Goal: Task Accomplishment & Management: Use online tool/utility

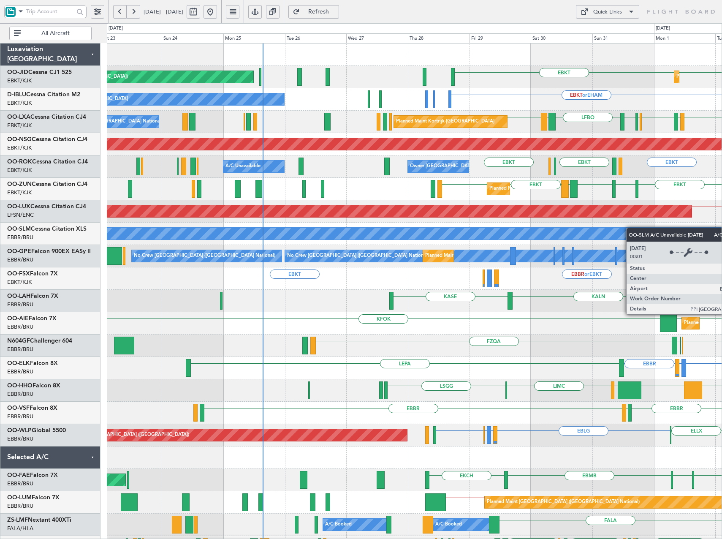
click at [678, 233] on div "EBKT EBKT Planned Maint [GEOGRAPHIC_DATA]-[GEOGRAPHIC_DATA] Planned Maint [GEOG…" at bounding box center [414, 335] width 615 height 582
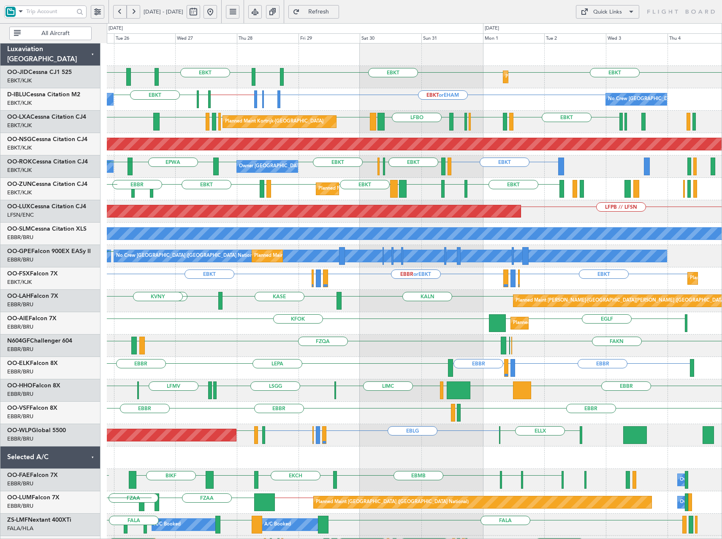
click at [450, 444] on div "Planned Maint [GEOGRAPHIC_DATA] ([GEOGRAPHIC_DATA]) EBLG LIRZ or EBLG EBBR or E…" at bounding box center [414, 435] width 615 height 22
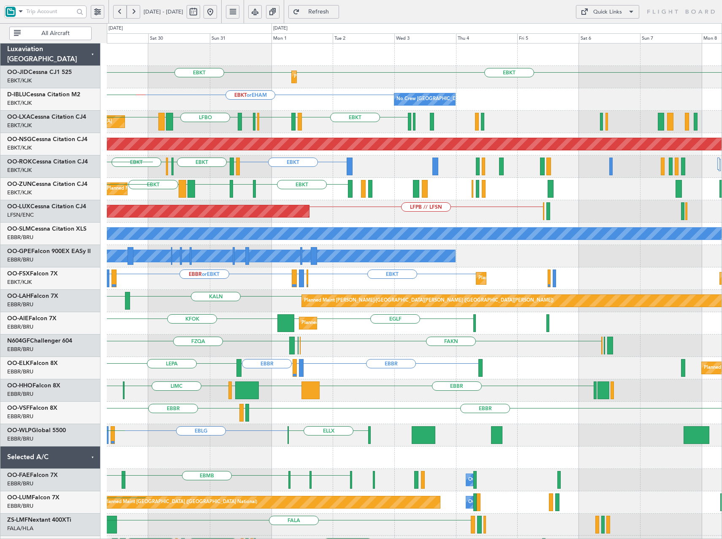
click at [401, 448] on div "Planned Maint Kortrijk-[GEOGRAPHIC_DATA] EBKT EBKT [GEOGRAPHIC_DATA] EBKT EBKT …" at bounding box center [414, 335] width 615 height 582
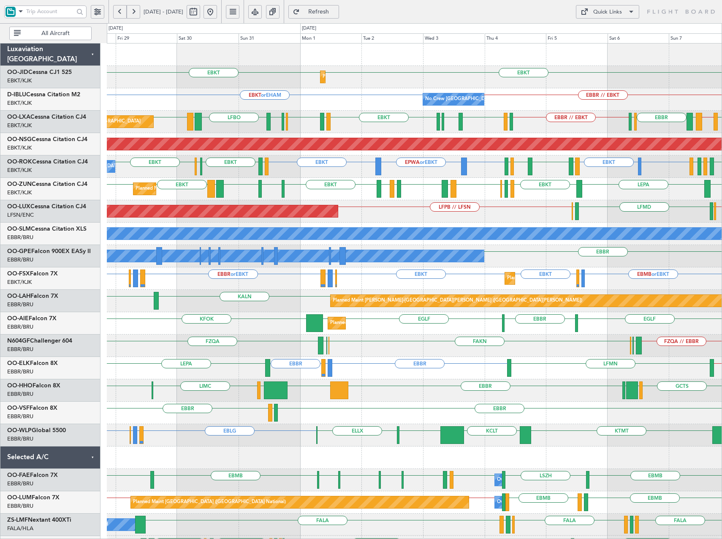
click at [573, 373] on div "EBBR [GEOGRAPHIC_DATA] LIRZ or EBBR LEPA LFMN EBBR // EBKT Planned Maint [GEOGR…" at bounding box center [414, 368] width 615 height 22
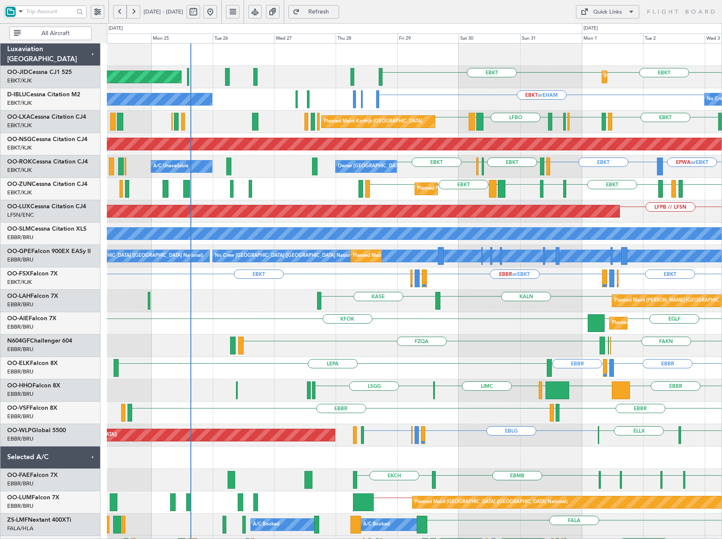
click at [507, 452] on div "Planned Maint Kortrijk-[GEOGRAPHIC_DATA] EBKT EBKT Planned Maint [GEOGRAPHIC_DA…" at bounding box center [414, 335] width 615 height 582
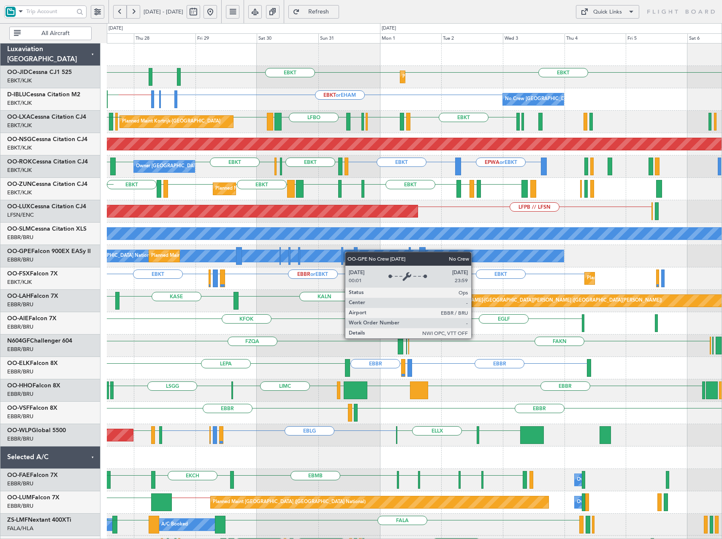
click at [327, 258] on div "Planned Maint Kortrijk-[GEOGRAPHIC_DATA] EBKT EBKT [GEOGRAPHIC_DATA] EBKT LFBE …" at bounding box center [414, 335] width 615 height 582
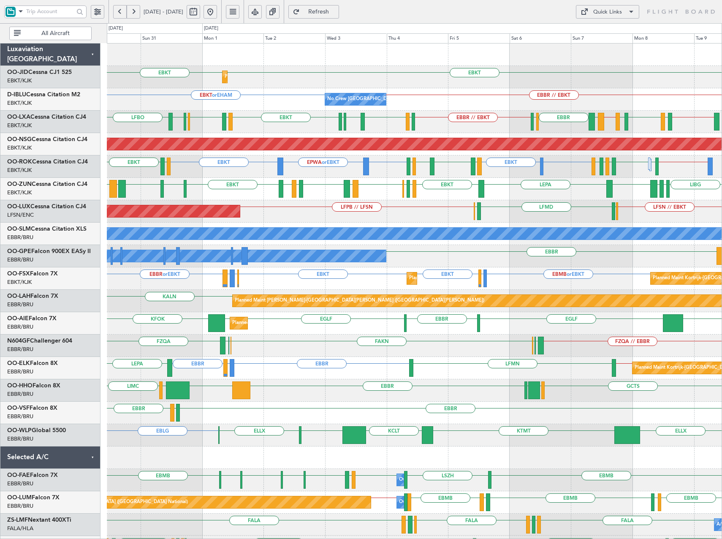
click at [439, 210] on div "Planned Maint Kortrijk-[GEOGRAPHIC_DATA] EBKT EBKT No Crew [GEOGRAPHIC_DATA] (B…" at bounding box center [414, 324] width 615 height 560
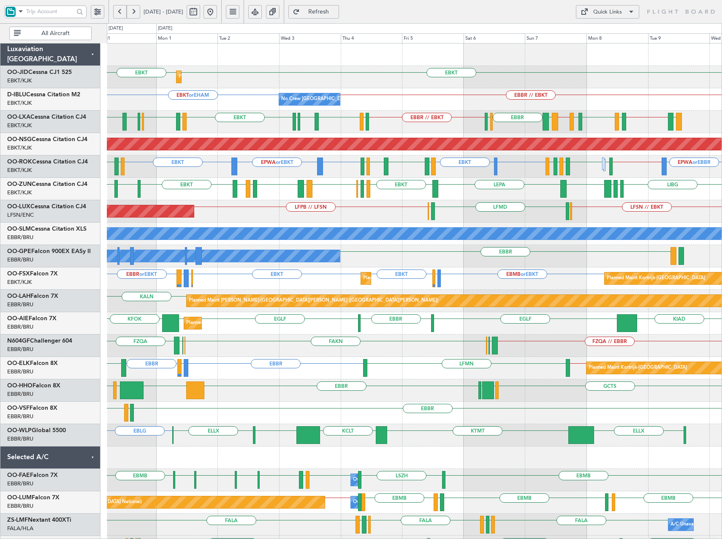
click at [346, 183] on div "EBKT EBKT Planned Maint [GEOGRAPHIC_DATA]-[GEOGRAPHIC_DATA] EBKT or EHAM EBBR /…" at bounding box center [414, 324] width 615 height 560
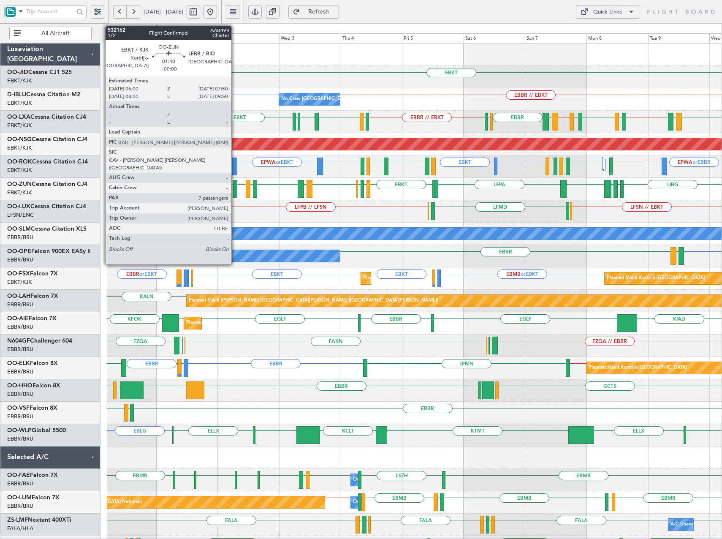
click at [235, 191] on div at bounding box center [235, 189] width 5 height 18
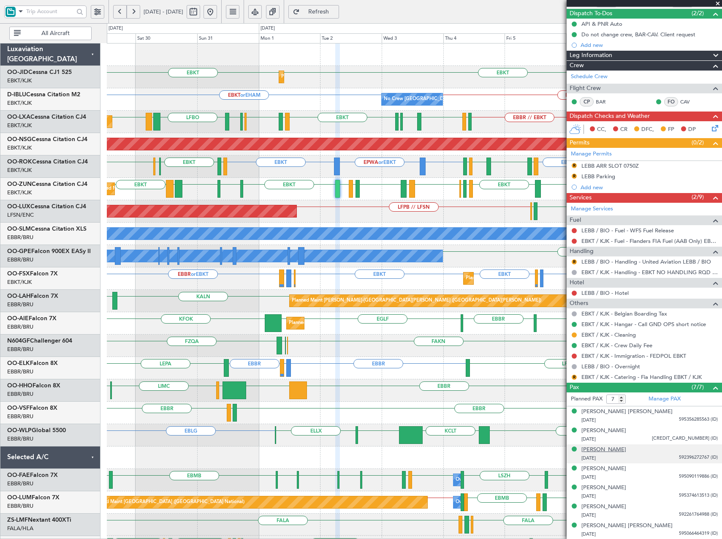
scroll to position [32, 0]
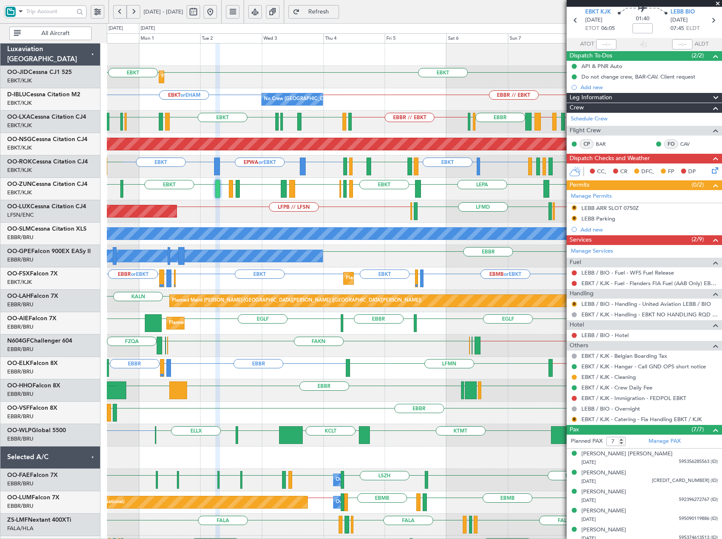
click at [371, 221] on div "Planned Maint [GEOGRAPHIC_DATA] ([GEOGRAPHIC_DATA]) LFSN // EBKT ELLX LFMD ELLX…" at bounding box center [414, 211] width 615 height 22
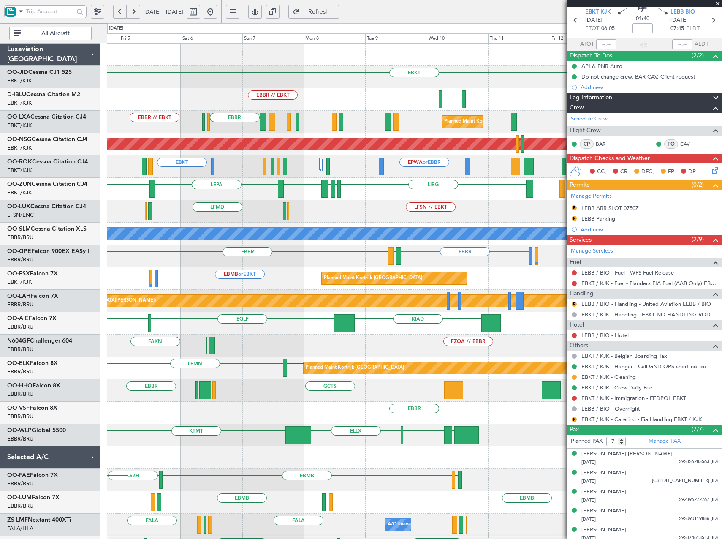
click at [141, 221] on div "EBKT [GEOGRAPHIC_DATA] EBBR // EBKT No Crew [GEOGRAPHIC_DATA] (Brussels Nationa…" at bounding box center [414, 324] width 615 height 560
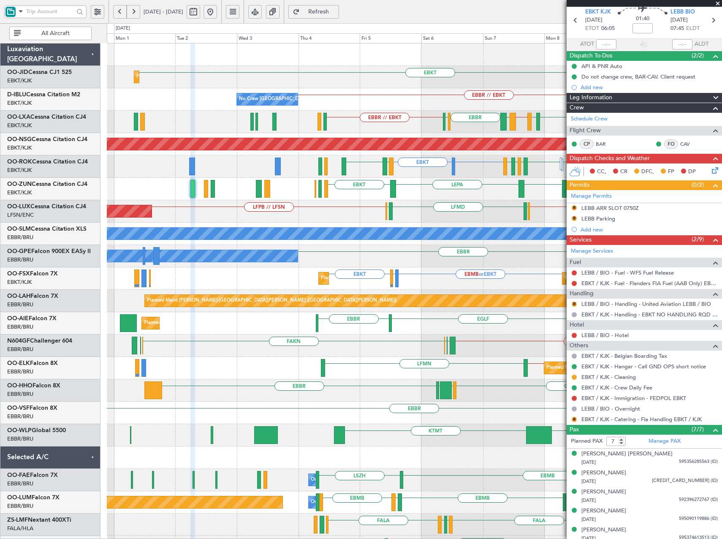
click at [442, 212] on div "EBKT Planned Maint [GEOGRAPHIC_DATA]-[GEOGRAPHIC_DATA] EBKT // EBBR [GEOGRAPHIC…" at bounding box center [414, 324] width 615 height 560
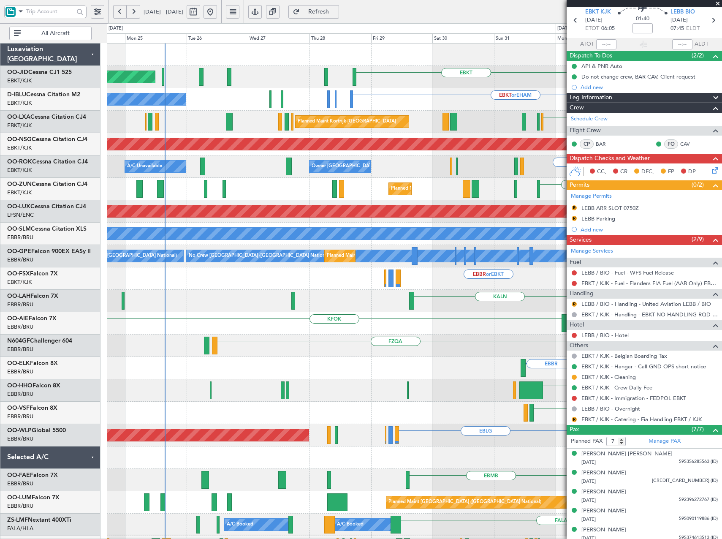
click at [666, 294] on fb-app "[DATE] - [DATE] Refresh Quick Links All Aircraft EBKT EBKT Planned Maint [GEOGR…" at bounding box center [361, 275] width 722 height 529
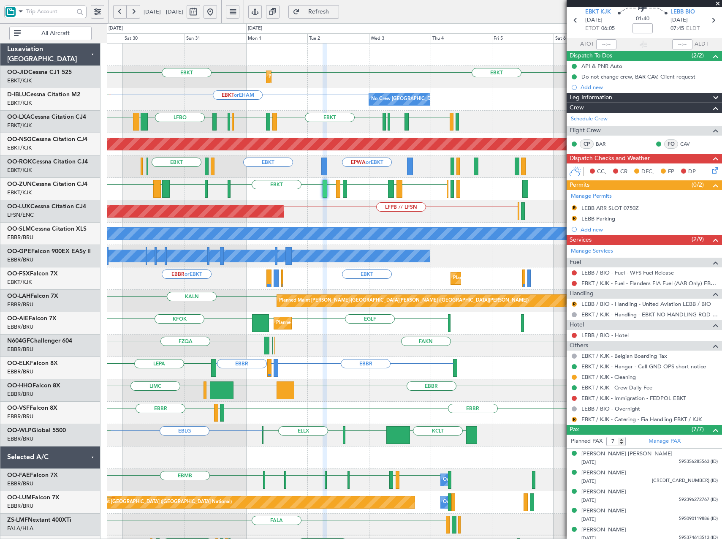
click at [176, 244] on div "Planned Maint Kortrijk-[GEOGRAPHIC_DATA] EBKT EBKT [GEOGRAPHIC_DATA] EBKT No Cr…" at bounding box center [414, 335] width 615 height 582
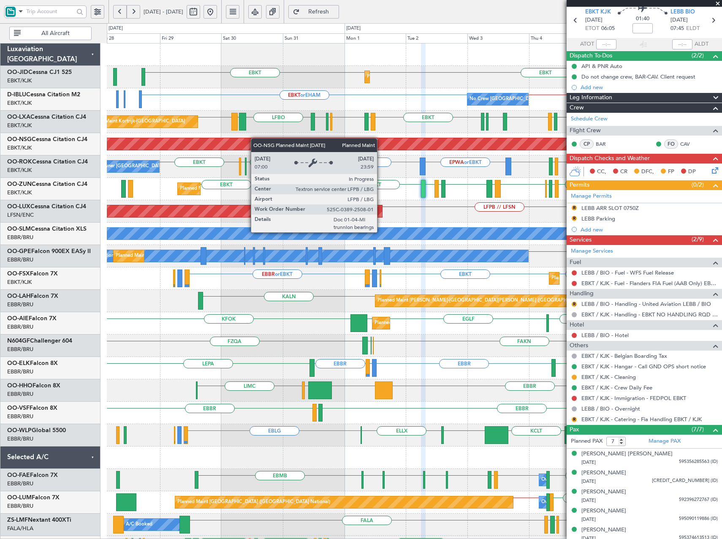
click at [262, 138] on div "Planned Maint Kortrijk-[GEOGRAPHIC_DATA] EBKT EBKT No Crew [GEOGRAPHIC_DATA] (B…" at bounding box center [414, 324] width 615 height 560
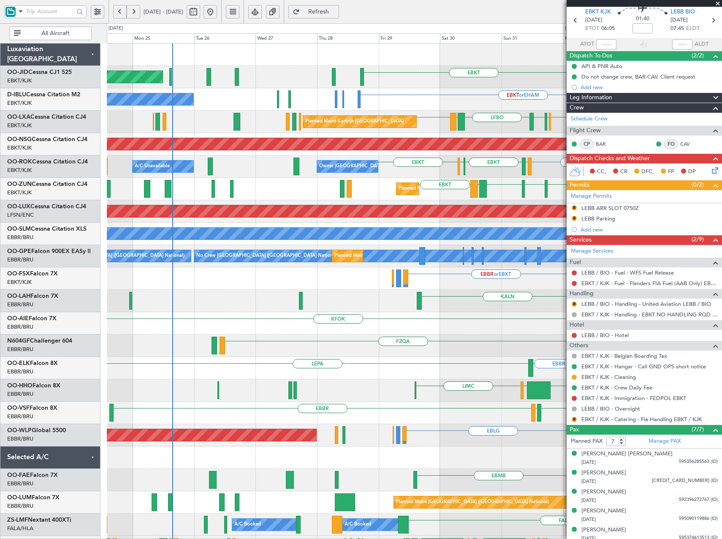
click at [469, 223] on div "Planned Maint Kortrijk-[GEOGRAPHIC_DATA] EBKT EBKT Planned Maint [GEOGRAPHIC_DA…" at bounding box center [414, 324] width 615 height 560
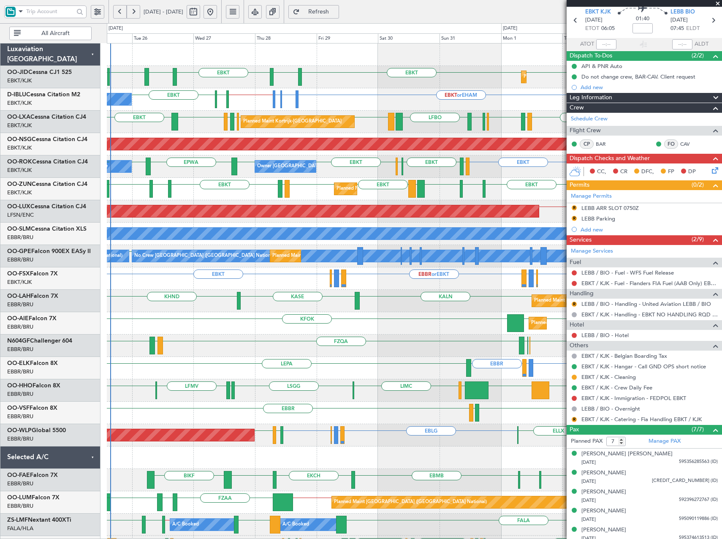
click at [431, 172] on div "Owner [GEOGRAPHIC_DATA]-[GEOGRAPHIC_DATA] A/C Unavailable EBKT EPWA or EBKT LFT…" at bounding box center [414, 166] width 615 height 22
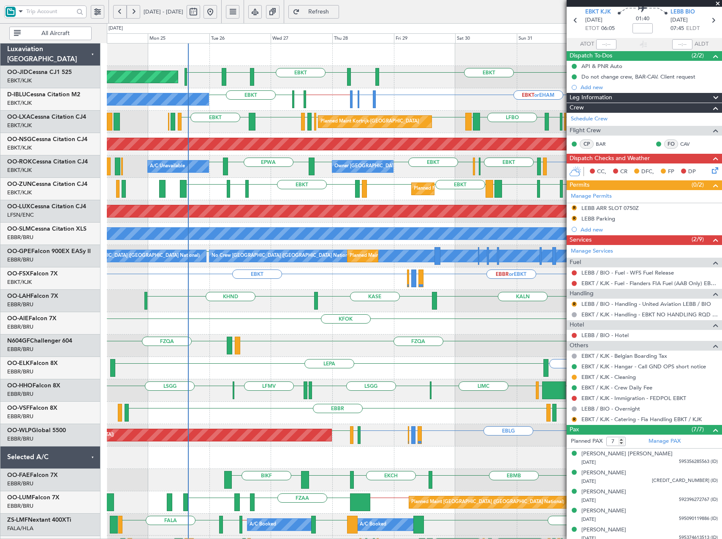
click at [400, 282] on div "EBKT LFBE EBKT EBKT EBKT [GEOGRAPHIC_DATA] Planned Maint [GEOGRAPHIC_DATA]-[GEO…" at bounding box center [414, 335] width 615 height 582
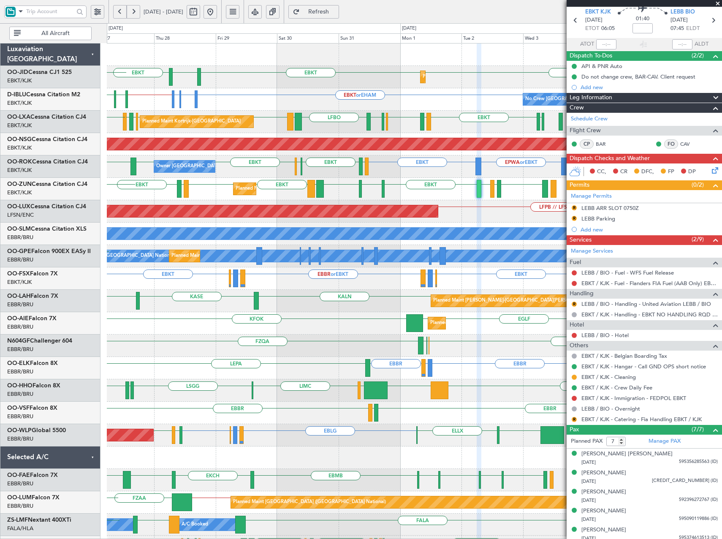
click at [334, 336] on div "Planned Maint Kortrijk-[GEOGRAPHIC_DATA] EBKT EBKT EBKT [GEOGRAPHIC_DATA] LFBE …" at bounding box center [414, 335] width 615 height 582
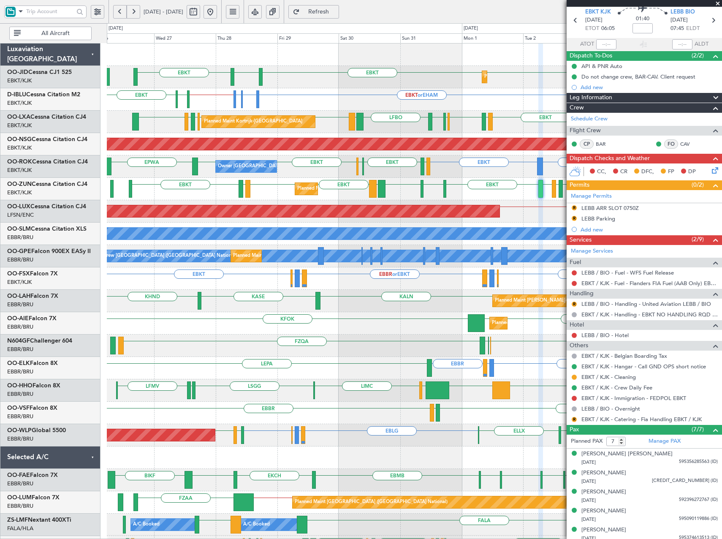
click at [479, 421] on div "EBBR [GEOGRAPHIC_DATA] LEGE" at bounding box center [414, 413] width 615 height 22
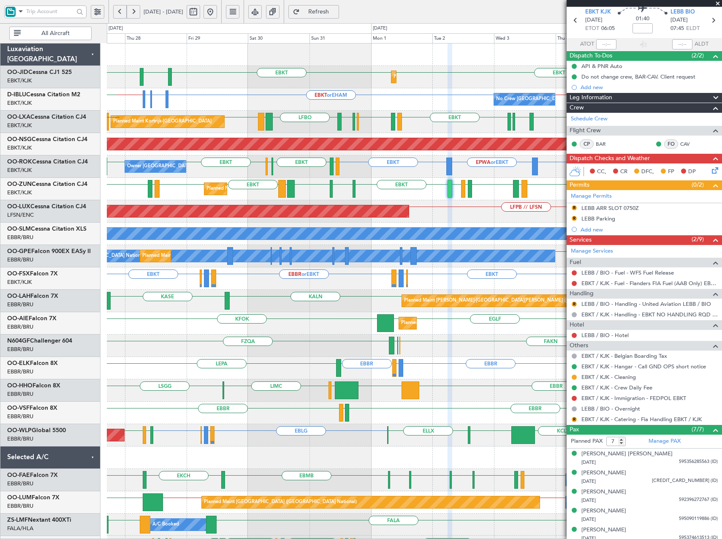
click at [448, 382] on div "Planned Maint Kortrijk-[GEOGRAPHIC_DATA] EBKT EBKT [GEOGRAPHIC_DATA] EBKT LFBE …" at bounding box center [414, 335] width 615 height 582
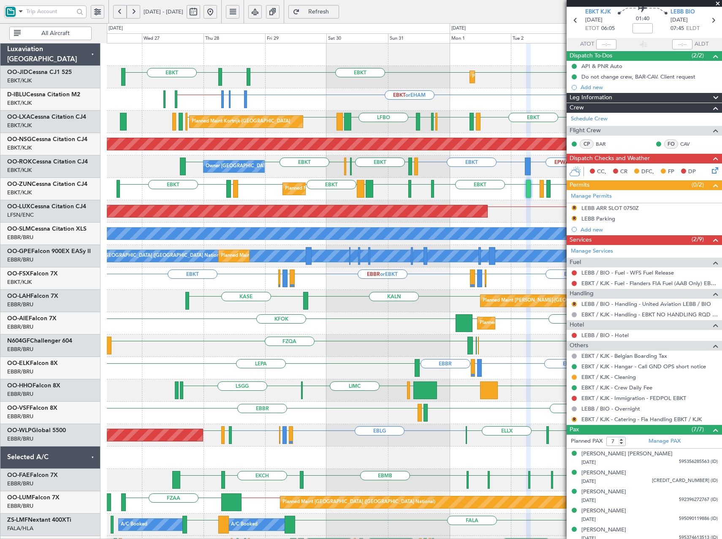
click at [487, 453] on div "Planned Maint Kortrijk-[GEOGRAPHIC_DATA] EBKT EBKT [GEOGRAPHIC_DATA] EBKT Plann…" at bounding box center [414, 335] width 615 height 582
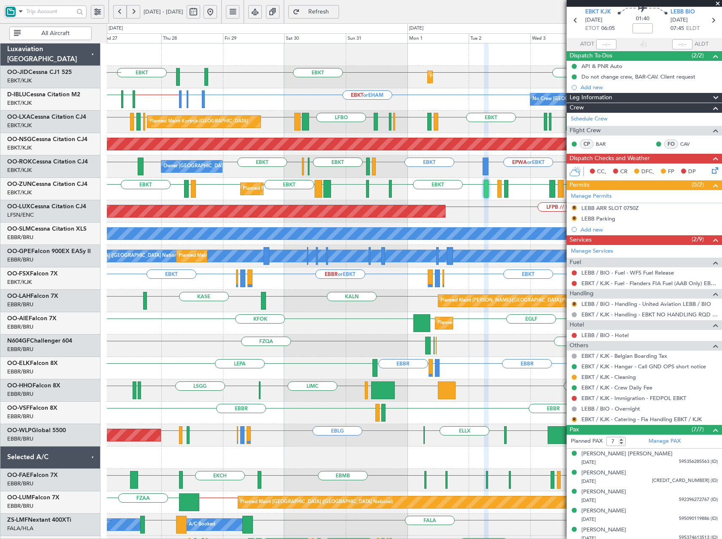
click at [382, 433] on div "Planned Maint Kortrijk-[GEOGRAPHIC_DATA] EBKT EBKT EBKT [GEOGRAPHIC_DATA] LFBE …" at bounding box center [414, 335] width 615 height 582
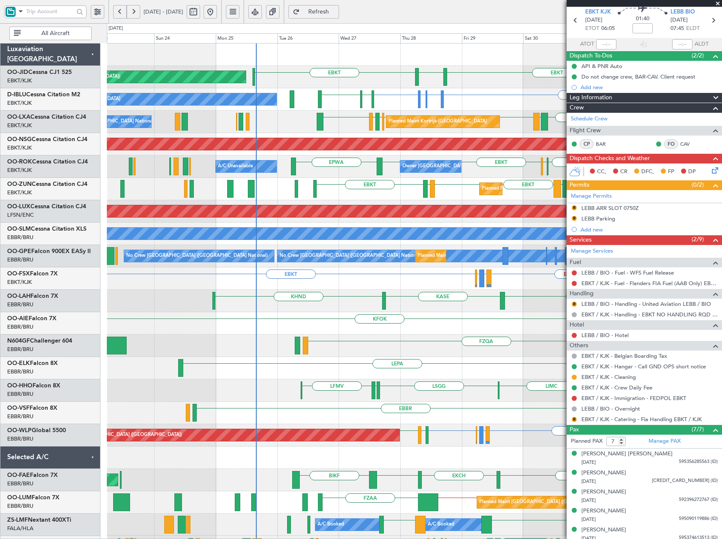
click at [392, 183] on div "EBKT EBKT [GEOGRAPHIC_DATA] EBKT Planned Maint [GEOGRAPHIC_DATA]-[GEOGRAPHIC_DA…" at bounding box center [414, 335] width 615 height 582
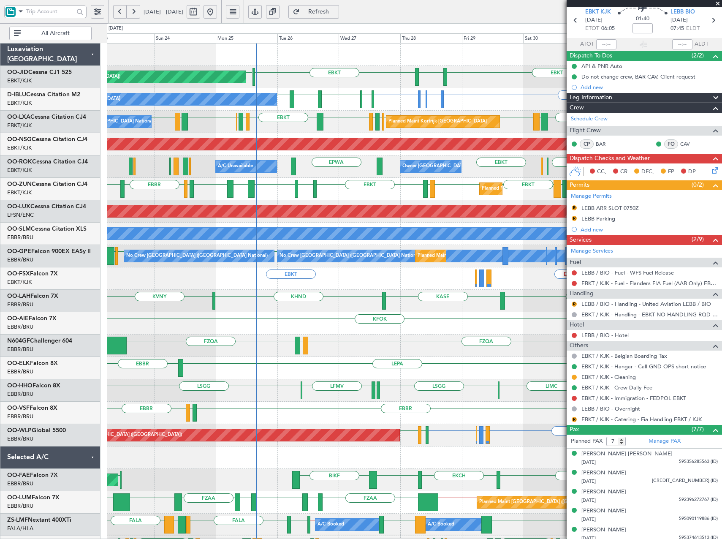
drag, startPoint x: 720, startPoint y: 3, endPoint x: 567, endPoint y: 98, distance: 180.7
click at [720, 3] on span at bounding box center [718, 4] width 8 height 8
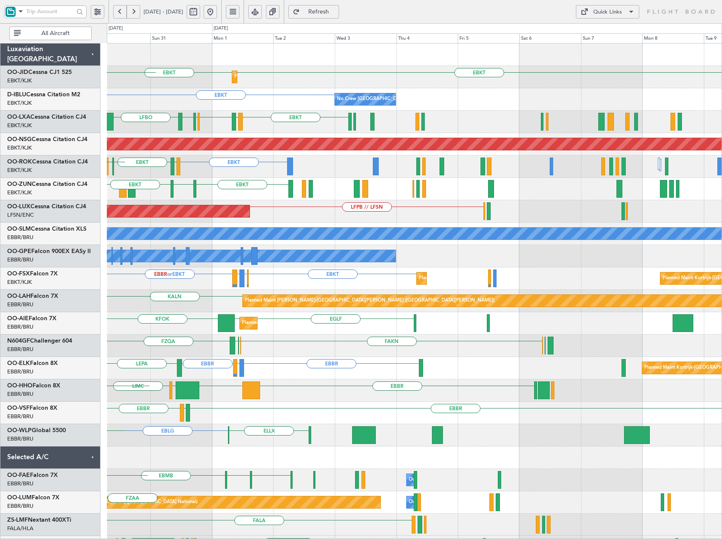
click at [182, 146] on div "EBKT EBKT Planned Maint [GEOGRAPHIC_DATA]-[GEOGRAPHIC_DATA] [GEOGRAPHIC_DATA] E…" at bounding box center [414, 335] width 615 height 582
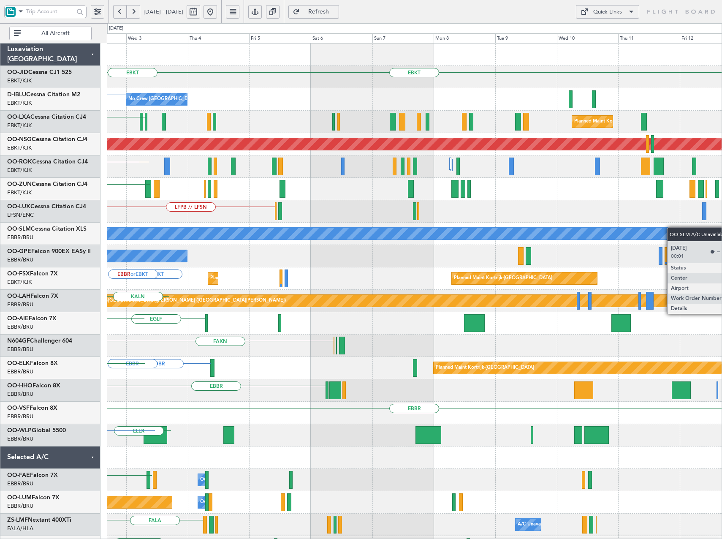
click at [161, 185] on div "EBKT Planned Maint [GEOGRAPHIC_DATA]-[GEOGRAPHIC_DATA] EBKT No Crew [GEOGRAPHIC…" at bounding box center [414, 335] width 615 height 582
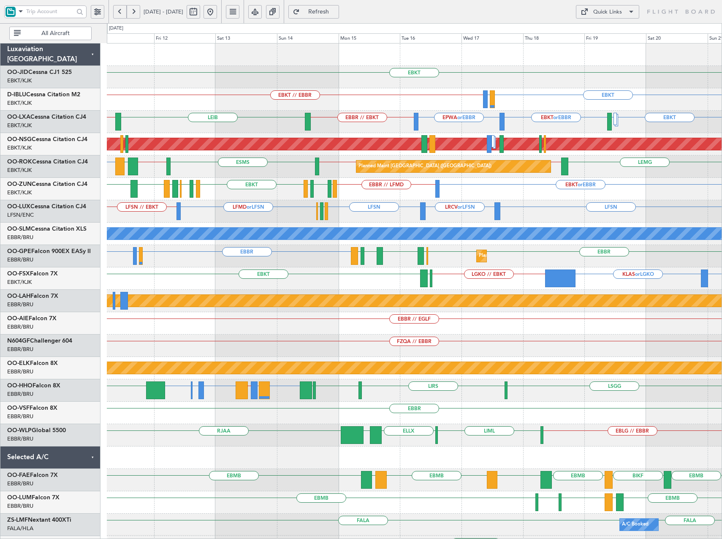
click at [134, 12] on button at bounding box center [134, 12] width 14 height 14
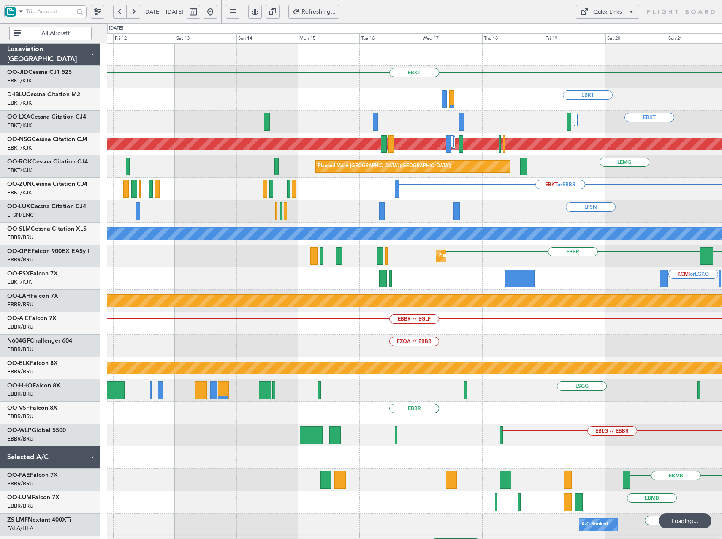
click at [134, 12] on button at bounding box center [134, 12] width 14 height 14
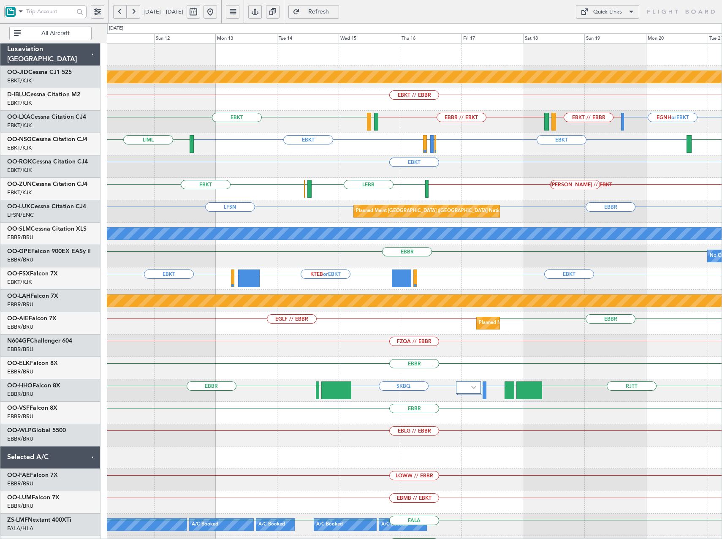
click at [134, 12] on button at bounding box center [134, 12] width 14 height 14
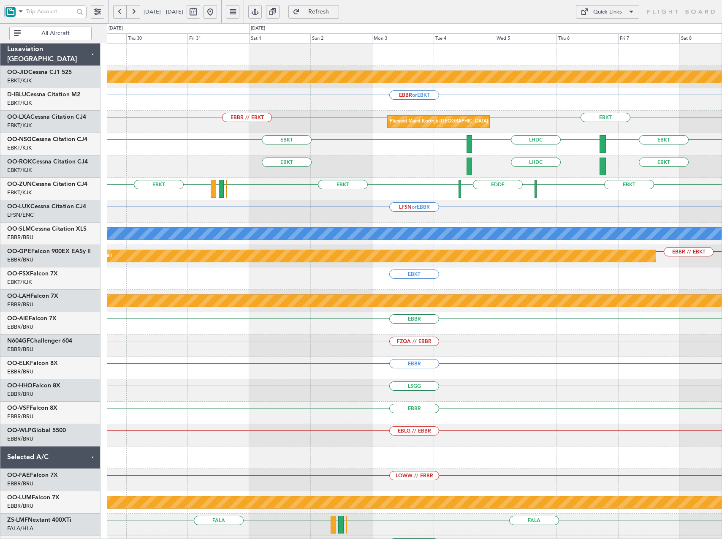
click at [254, 138] on div "null [GEOGRAPHIC_DATA]-[GEOGRAPHIC_DATA] EBBR or EBKT EBKT EBBR // EBKT Planned…" at bounding box center [414, 324] width 615 height 560
click at [596, 14] on div "Quick Links" at bounding box center [608, 12] width 29 height 8
click at [599, 25] on button "Trip Builder" at bounding box center [607, 32] width 63 height 20
click at [609, 7] on button "Quick Links" at bounding box center [607, 12] width 63 height 14
click at [598, 27] on button "Trip Builder" at bounding box center [607, 32] width 63 height 20
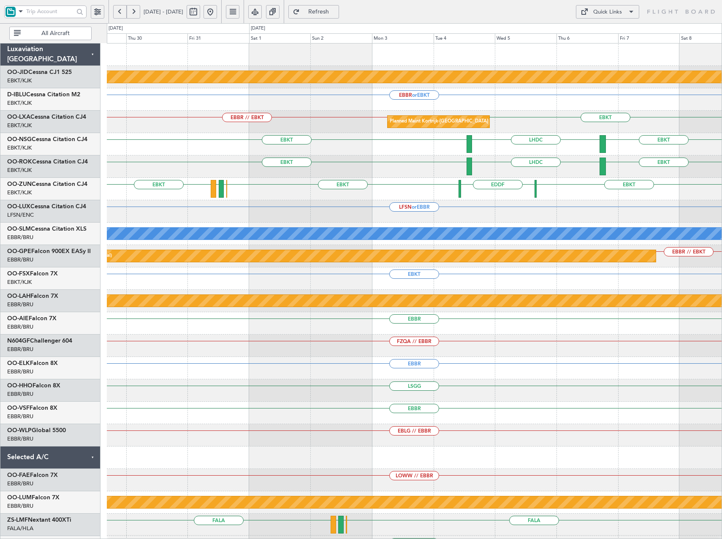
click at [217, 11] on button at bounding box center [211, 12] width 14 height 14
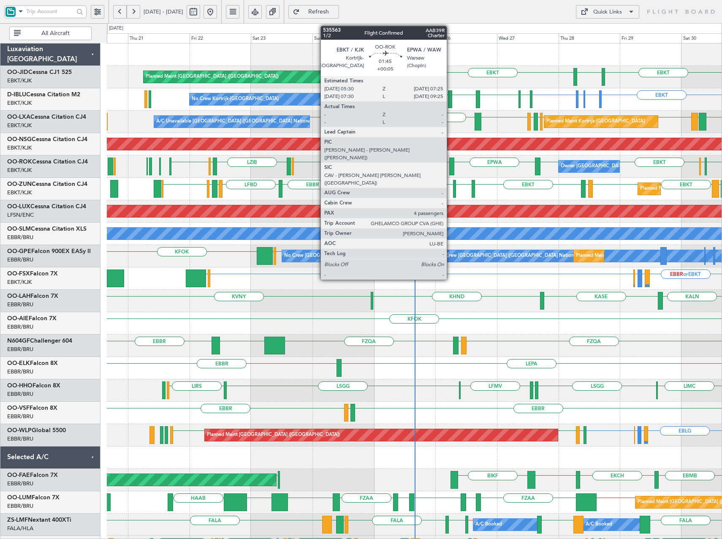
click at [451, 167] on div at bounding box center [452, 167] width 5 height 18
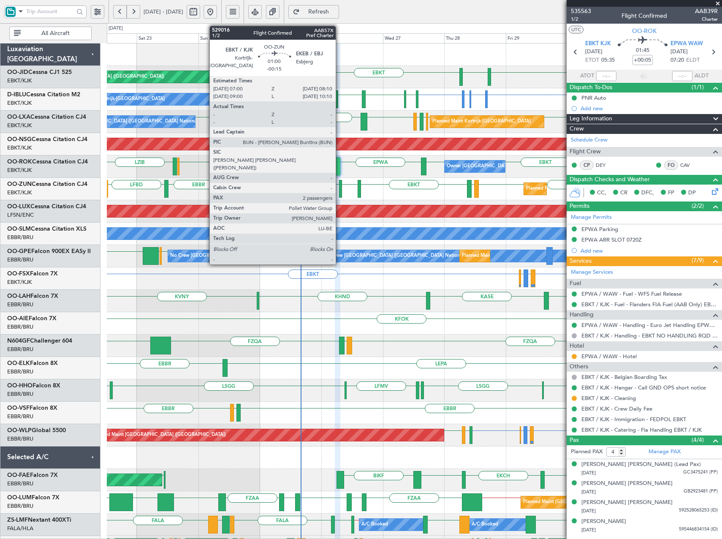
click at [340, 189] on div at bounding box center [340, 189] width 3 height 18
type input "-00:15"
type input "2"
